Goal: Information Seeking & Learning: Compare options

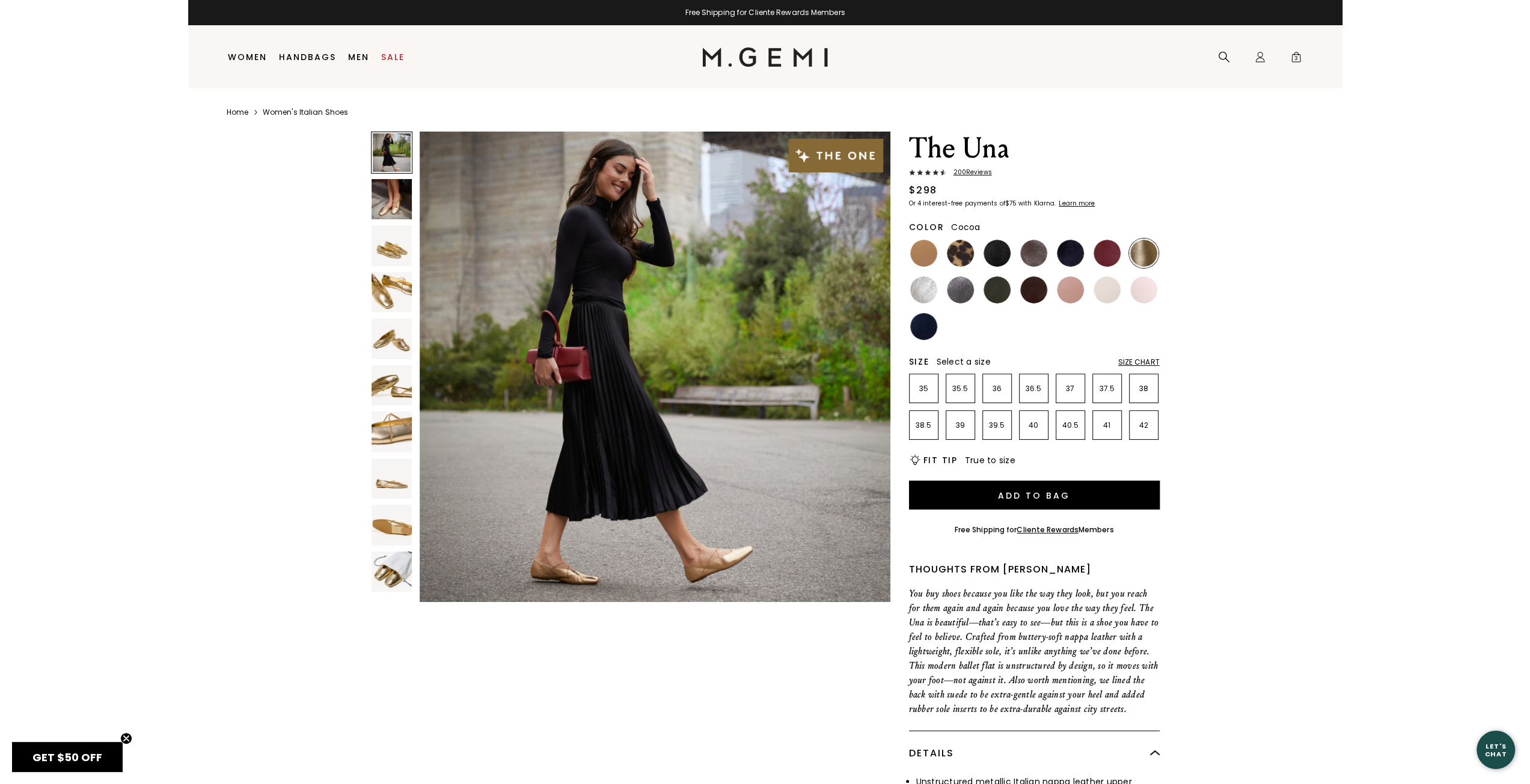
click at [1038, 261] on img at bounding box center [1033, 253] width 27 height 27
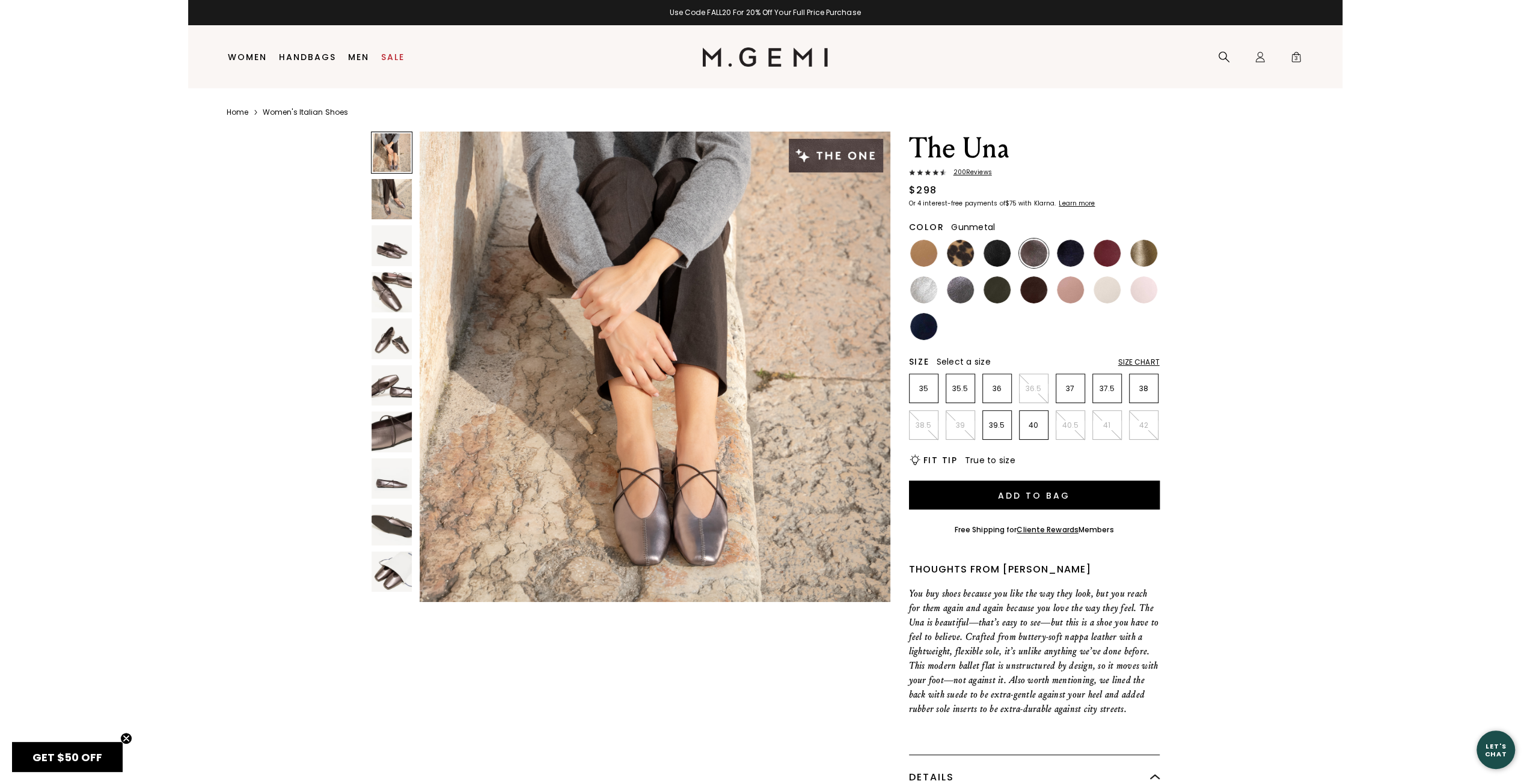
click at [969, 291] on img at bounding box center [960, 289] width 27 height 27
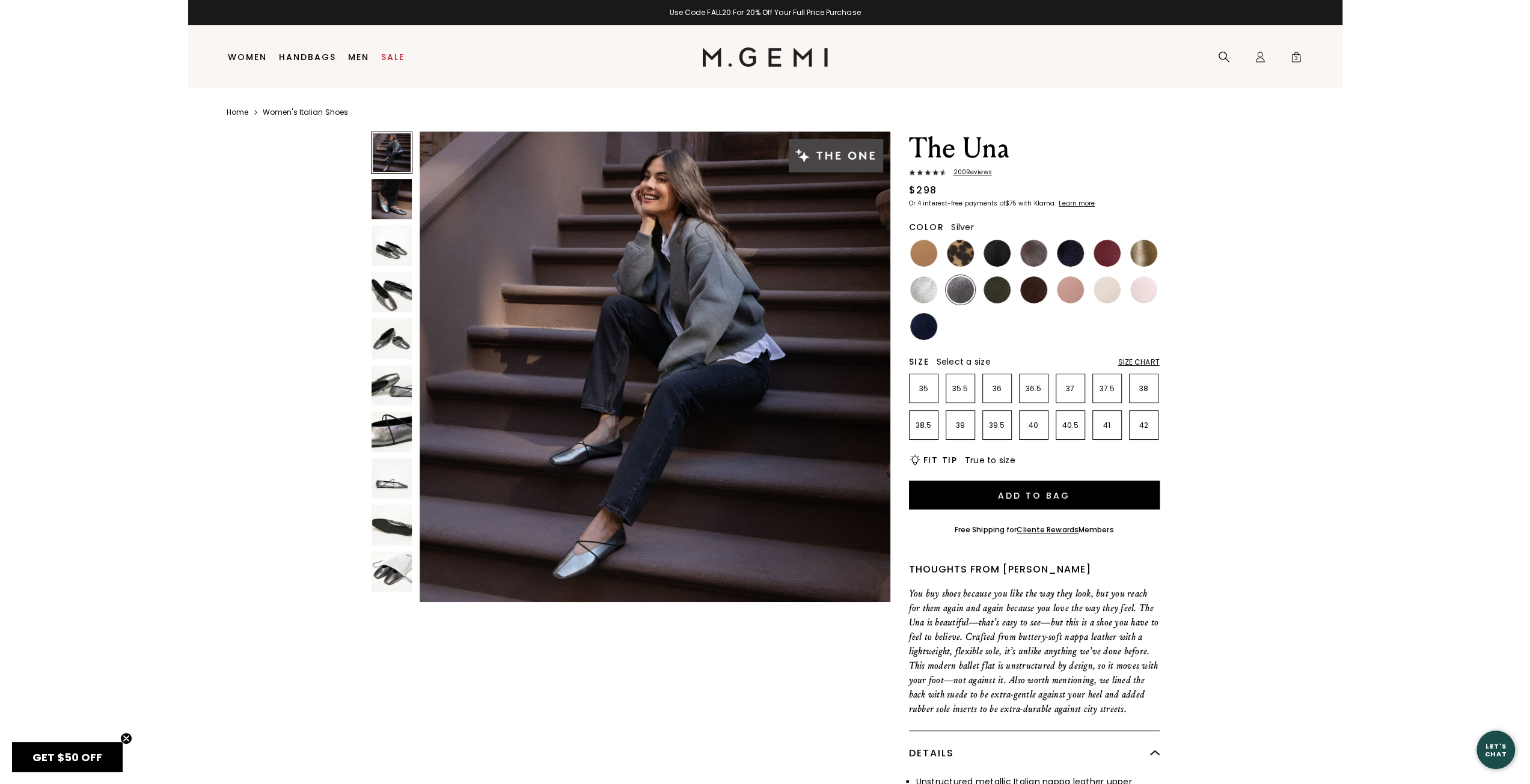
click at [929, 291] on img at bounding box center [923, 289] width 27 height 27
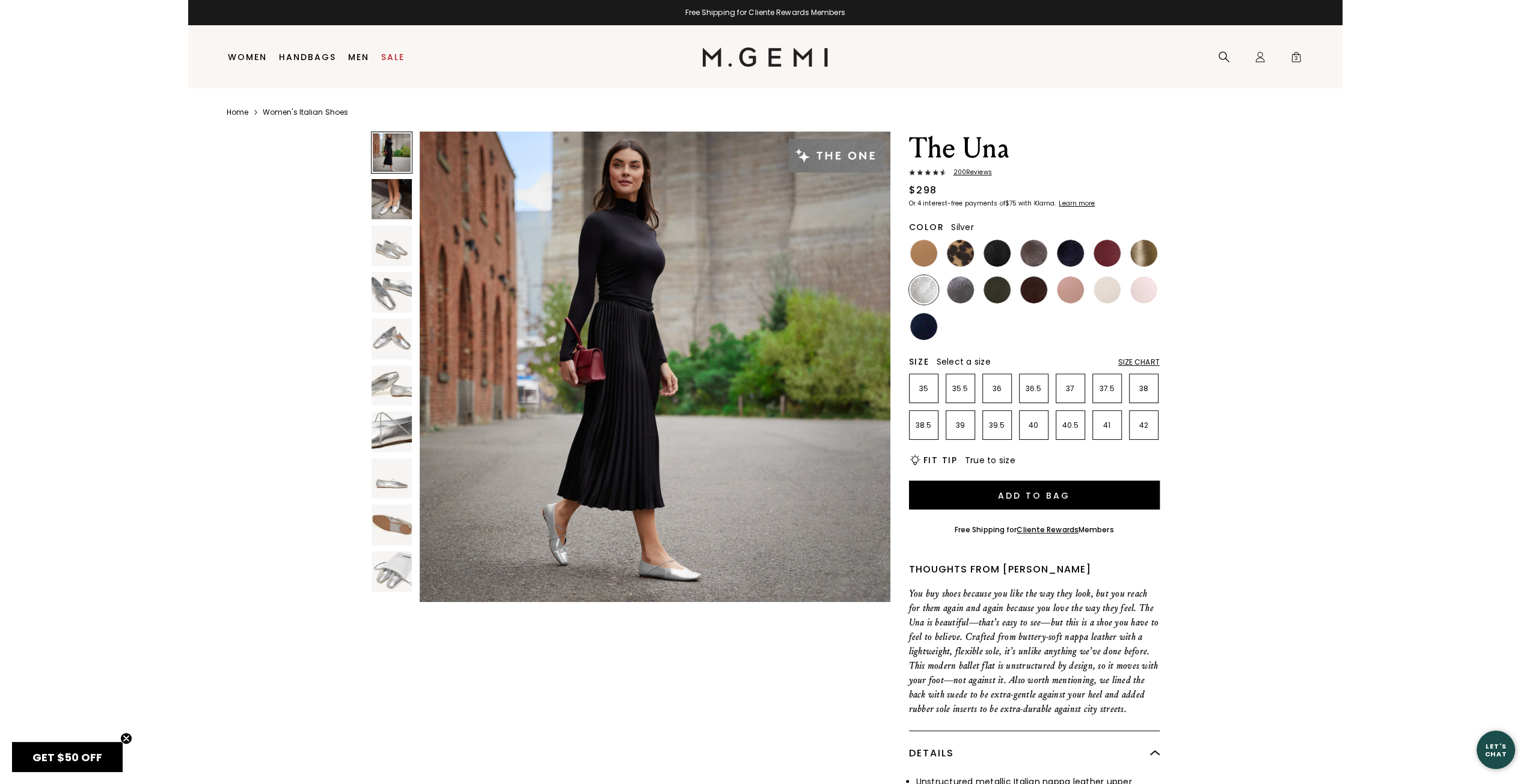
click at [396, 255] on img at bounding box center [392, 246] width 41 height 41
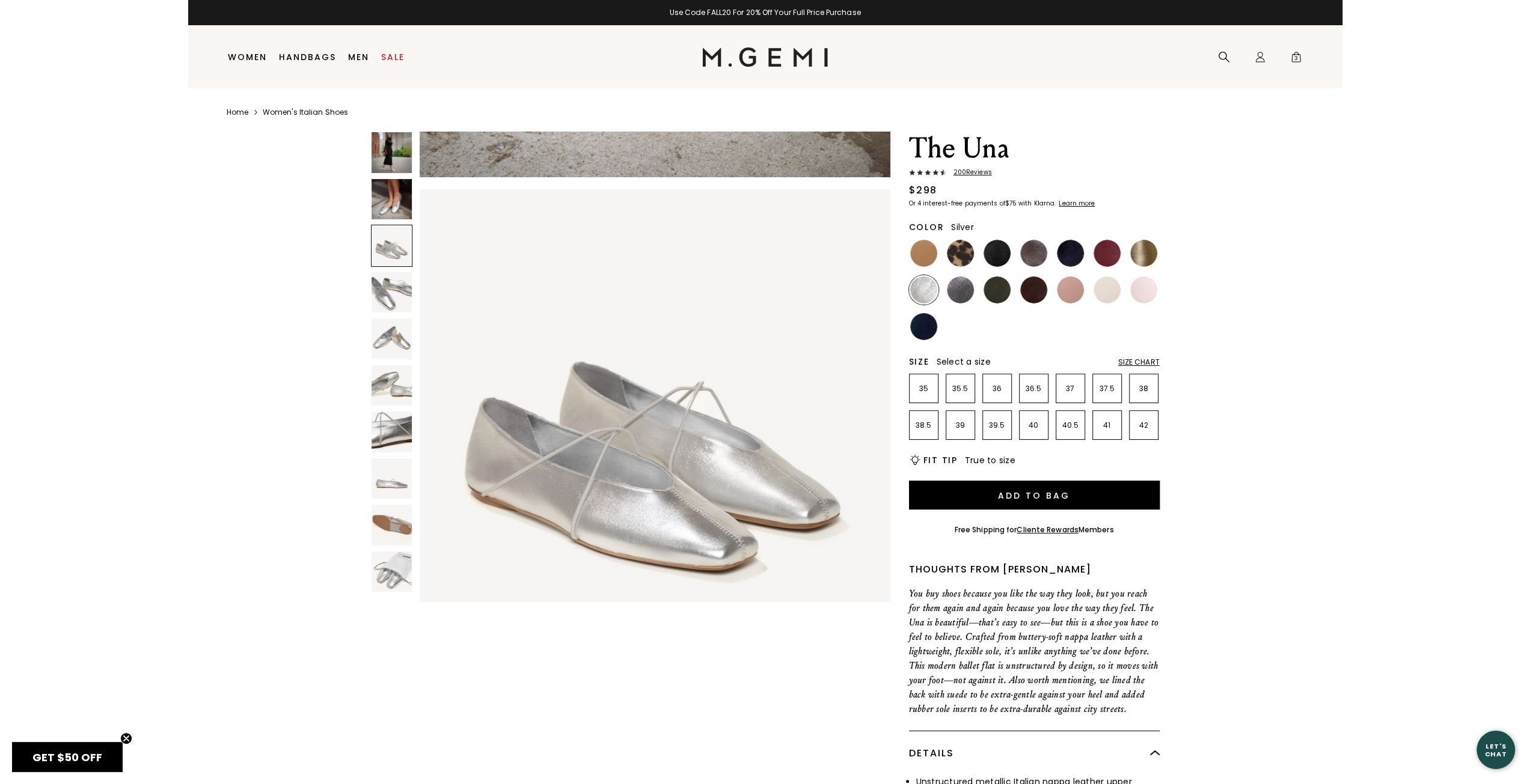
scroll to position [946, 0]
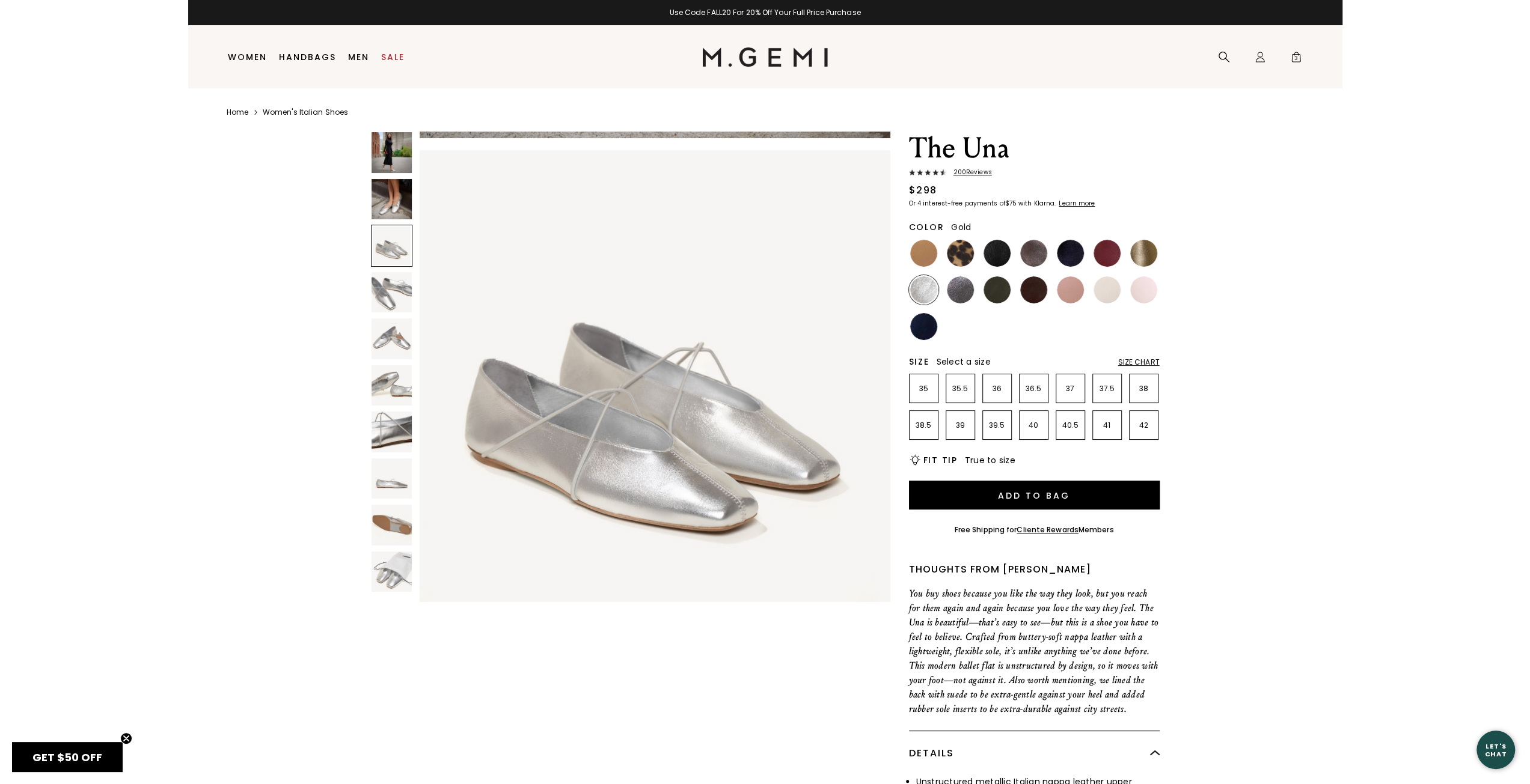
click at [1148, 254] on img at bounding box center [1143, 253] width 27 height 27
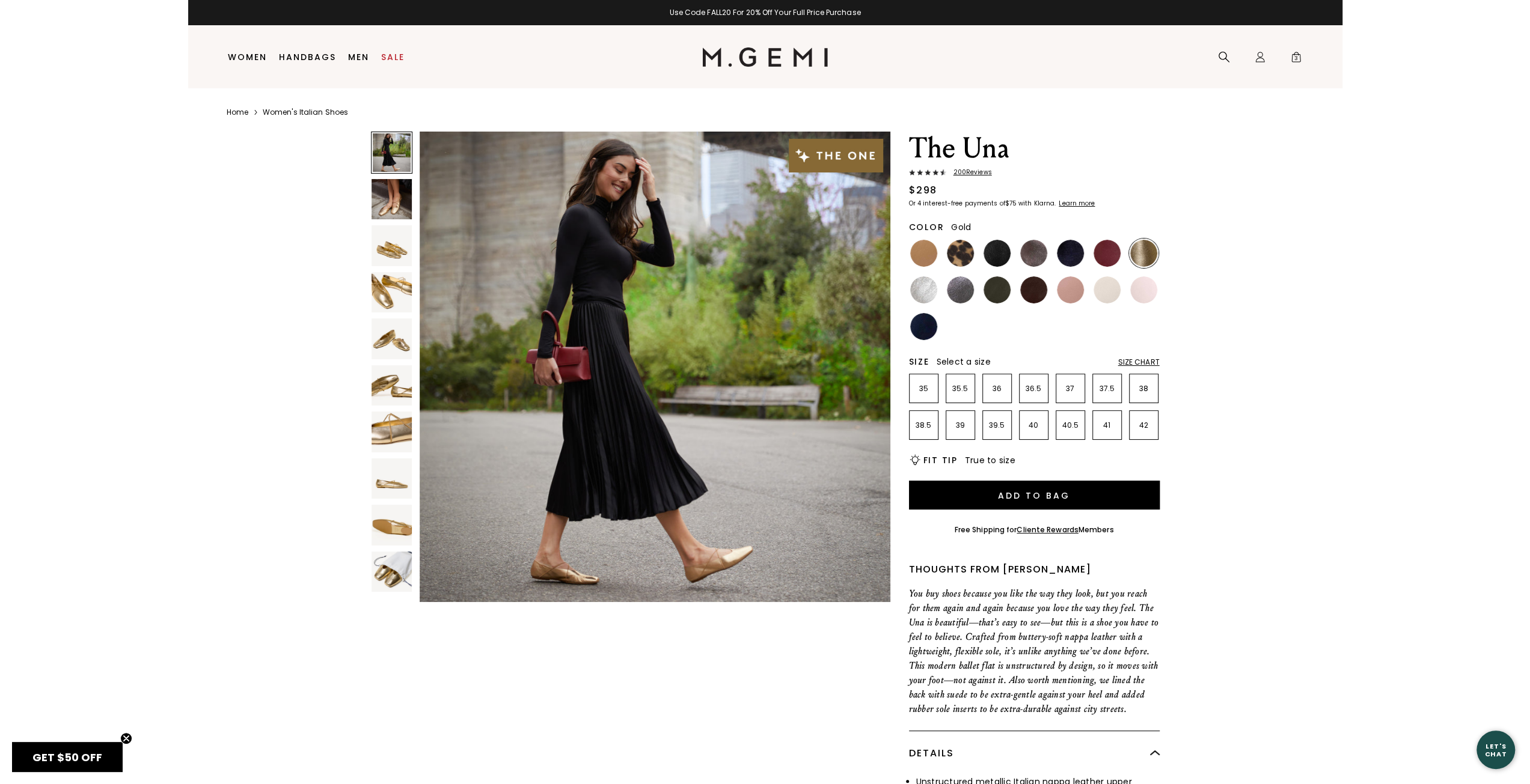
click at [396, 192] on img at bounding box center [392, 200] width 41 height 41
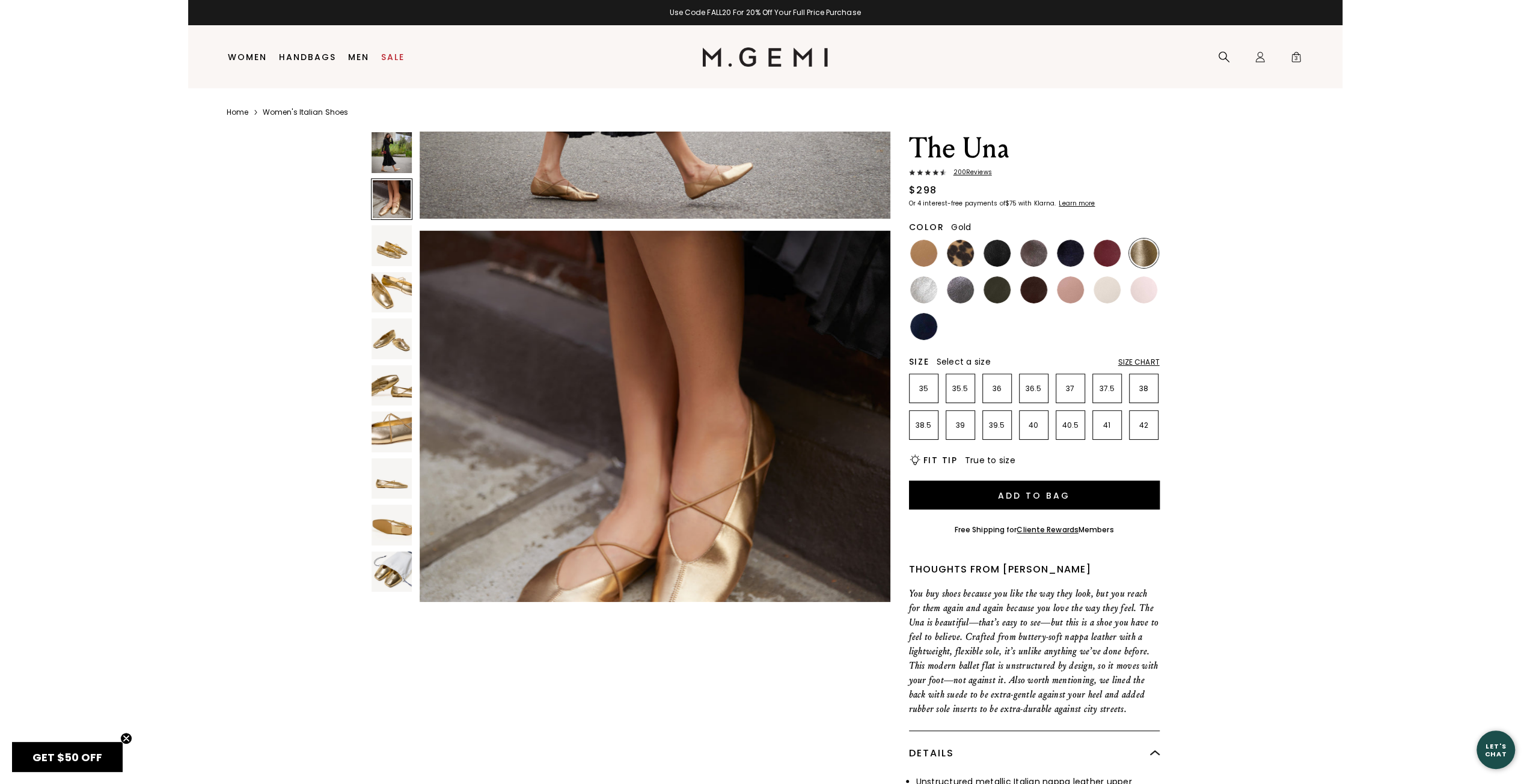
scroll to position [473, 0]
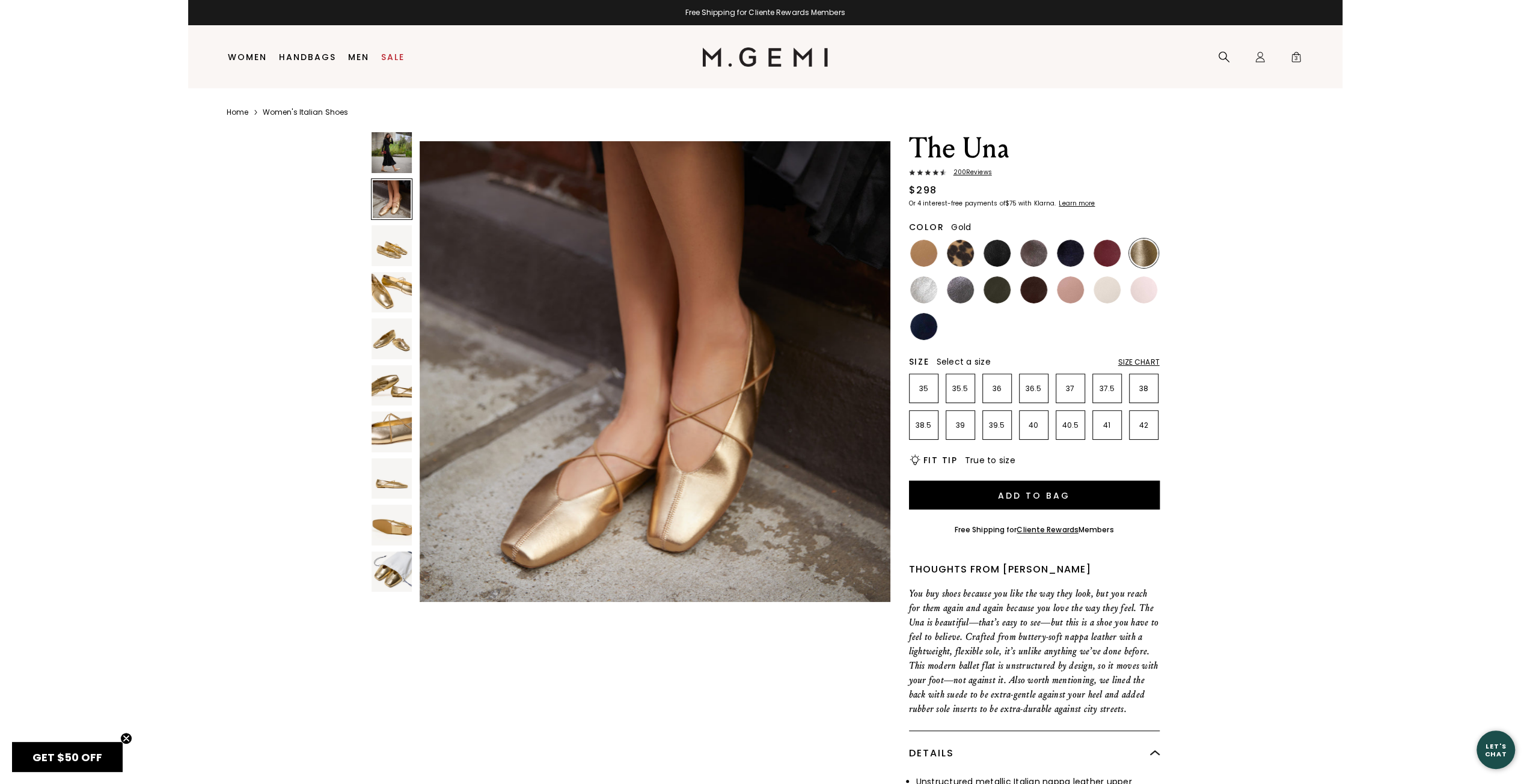
click at [394, 245] on img at bounding box center [392, 246] width 41 height 41
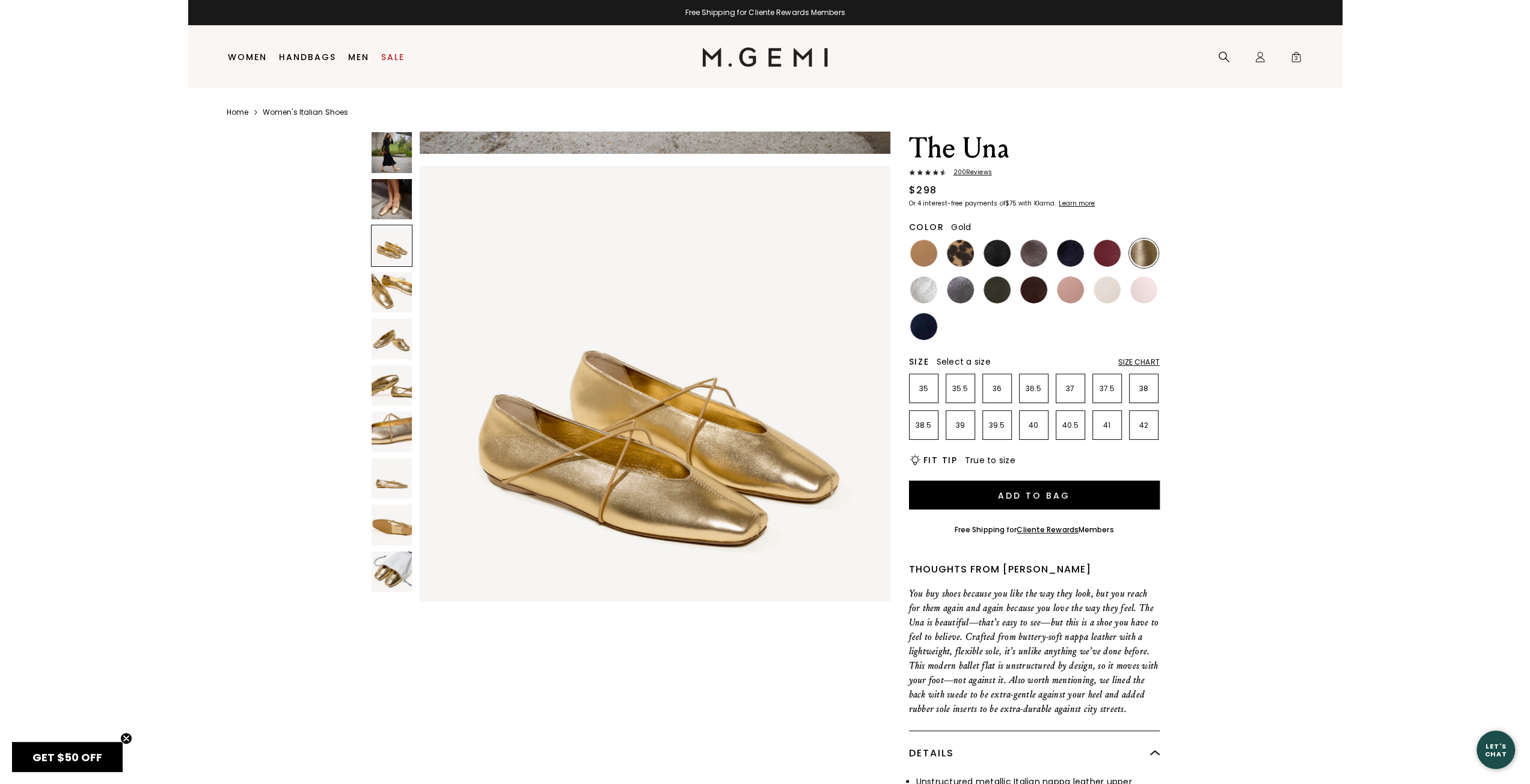
scroll to position [946, 0]
